Goal: Navigation & Orientation: Find specific page/section

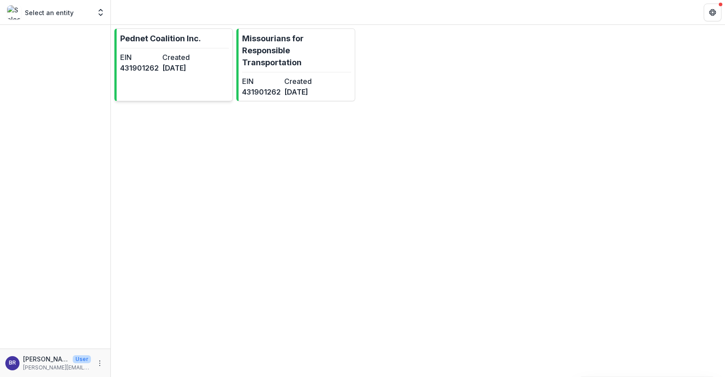
click at [181, 59] on dt "Created" at bounding box center [181, 57] width 39 height 11
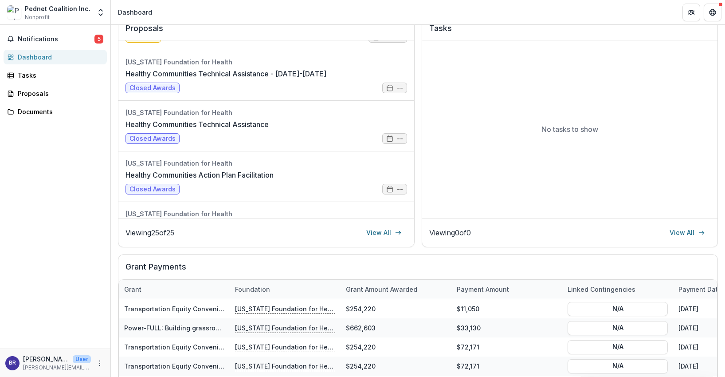
scroll to position [40, 0]
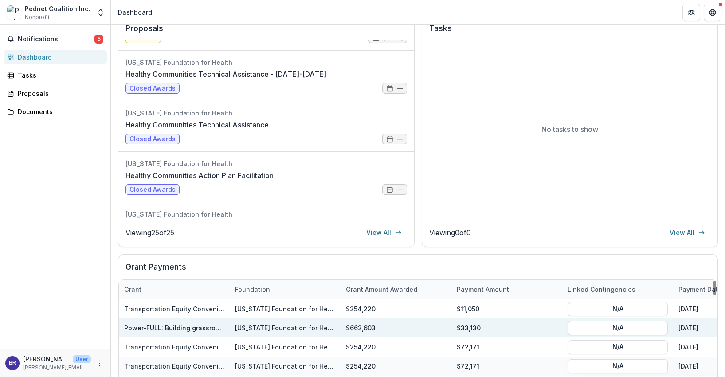
click at [417, 330] on div "$662,603" at bounding box center [396, 327] width 111 height 19
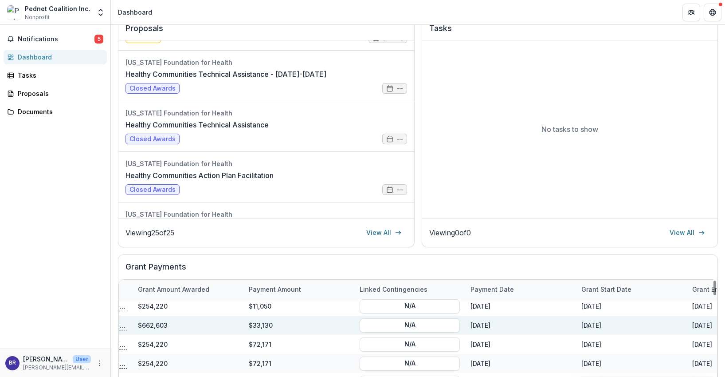
scroll to position [3, 0]
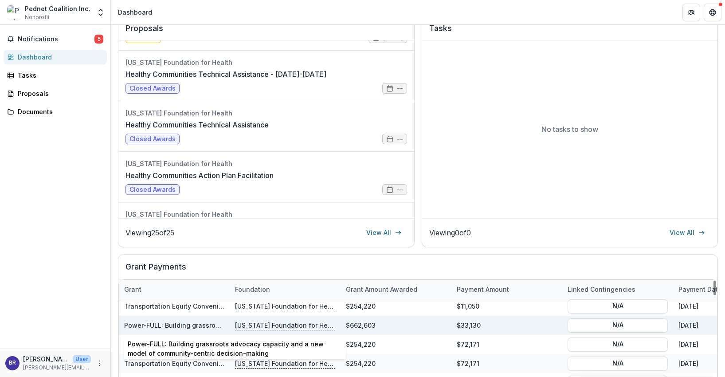
click at [142, 325] on link "Power-FULL: Building grassroots advocacy capacity and a new model of community-…" at bounding box center [293, 325] width 339 height 8
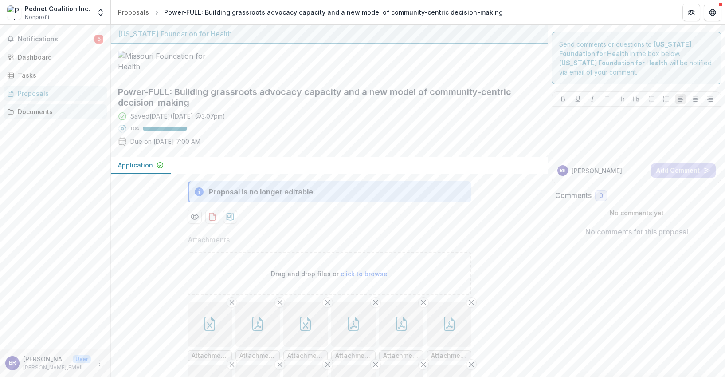
click at [38, 110] on div "Documents" at bounding box center [59, 111] width 82 height 9
